Goal: Information Seeking & Learning: Find contact information

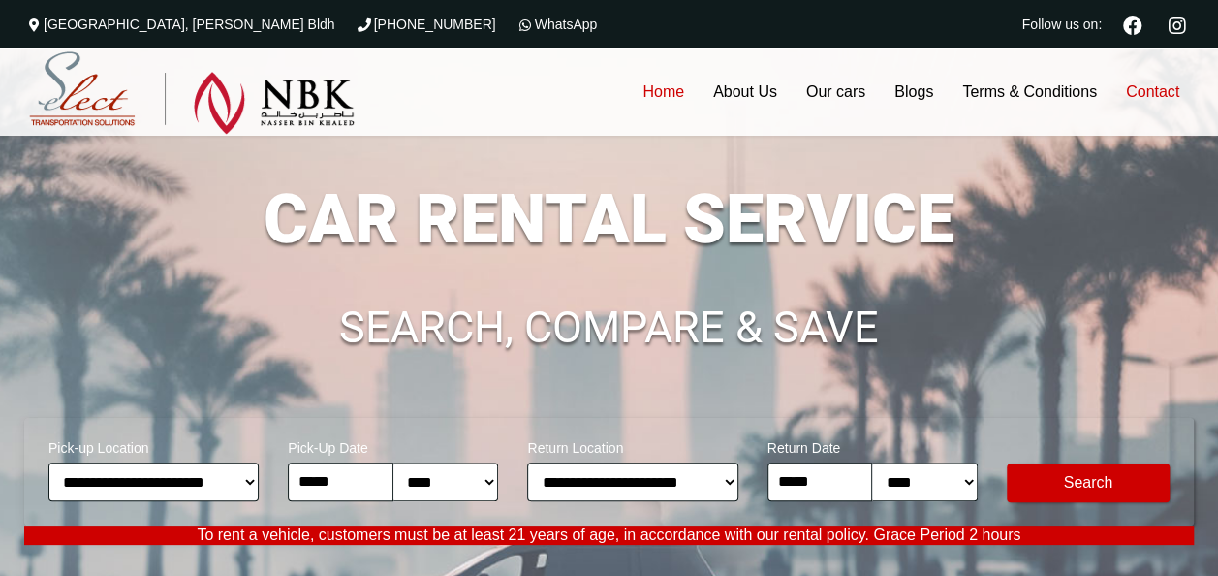
click at [1161, 81] on link "Contact" at bounding box center [1153, 91] width 82 height 87
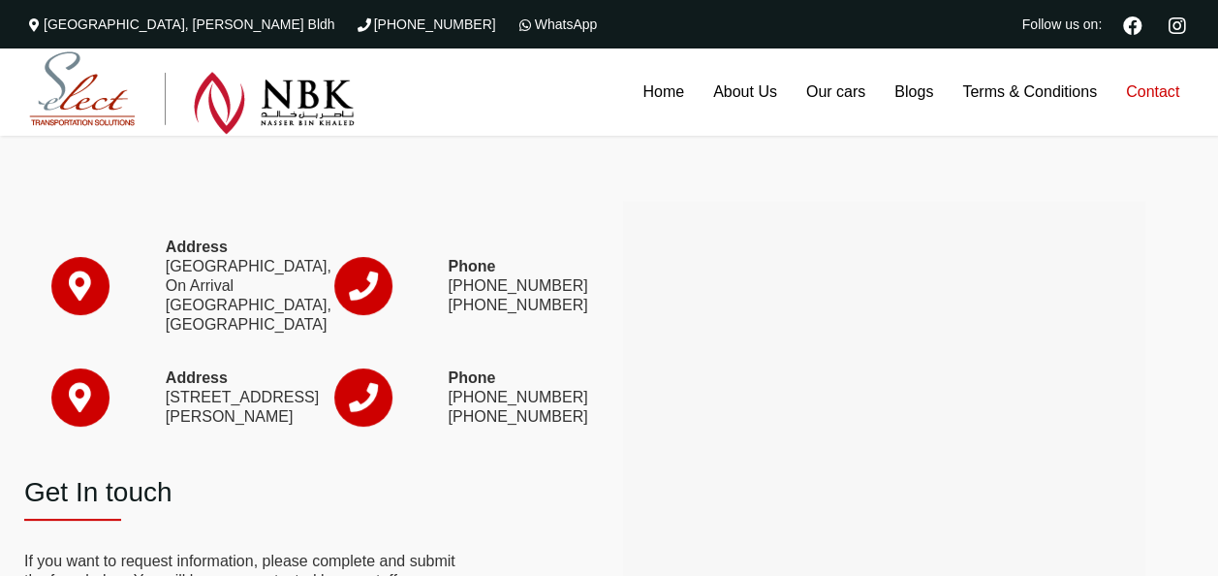
drag, startPoint x: 494, startPoint y: 299, endPoint x: 494, endPoint y: 280, distance: 18.4
click at [494, 280] on p "Phone (+974) 4010 8855 (+974) 3136 6623" at bounding box center [504, 286] width 112 height 58
copy p "3136 6623"
drag, startPoint x: 505, startPoint y: 254, endPoint x: 499, endPoint y: 235, distance: 20.2
click at [499, 257] on p "Phone (+974) 4010 8855 (+974) 3136 6623" at bounding box center [504, 286] width 112 height 58
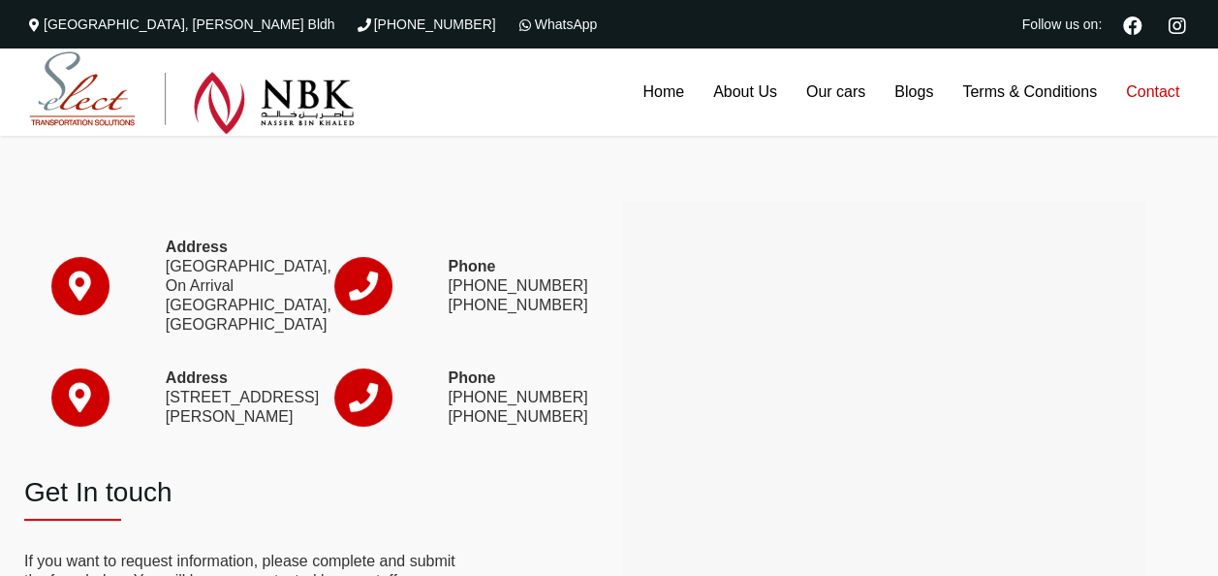
copy p "4010 8855"
